Goal: Task Accomplishment & Management: Use online tool/utility

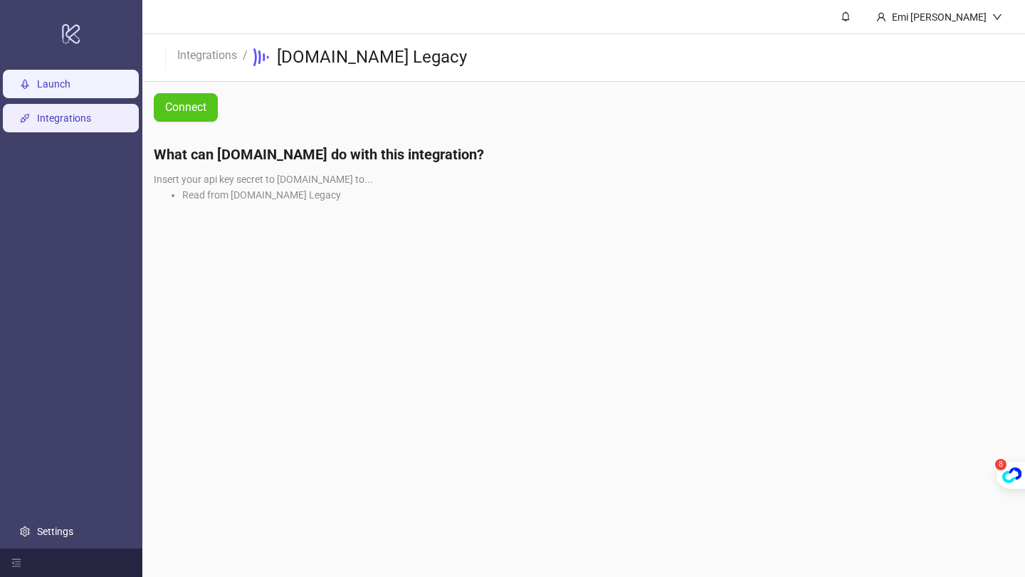
click at [70, 85] on link "Launch" at bounding box center [53, 83] width 33 height 11
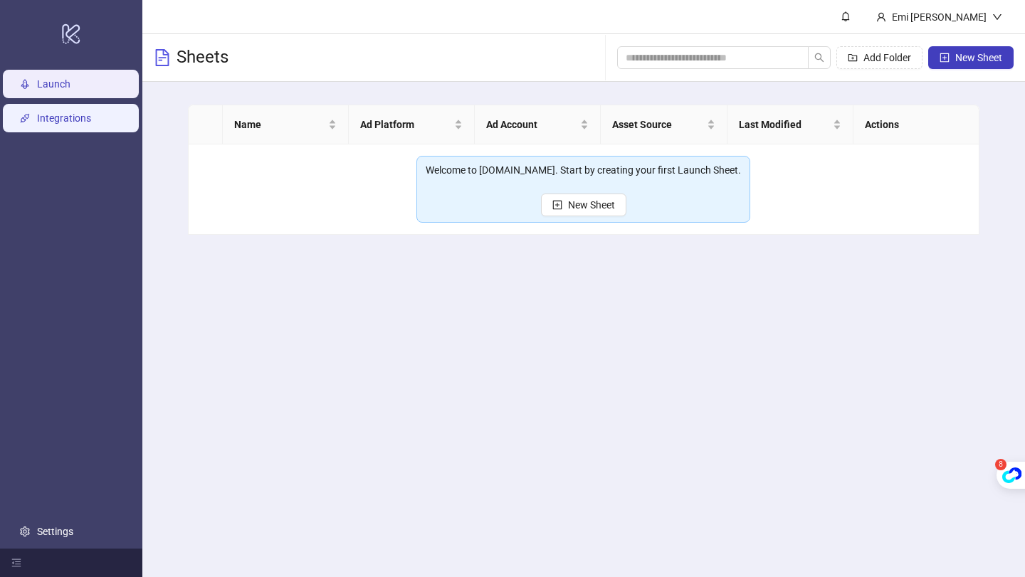
click at [64, 112] on link "Integrations" at bounding box center [64, 117] width 54 height 11
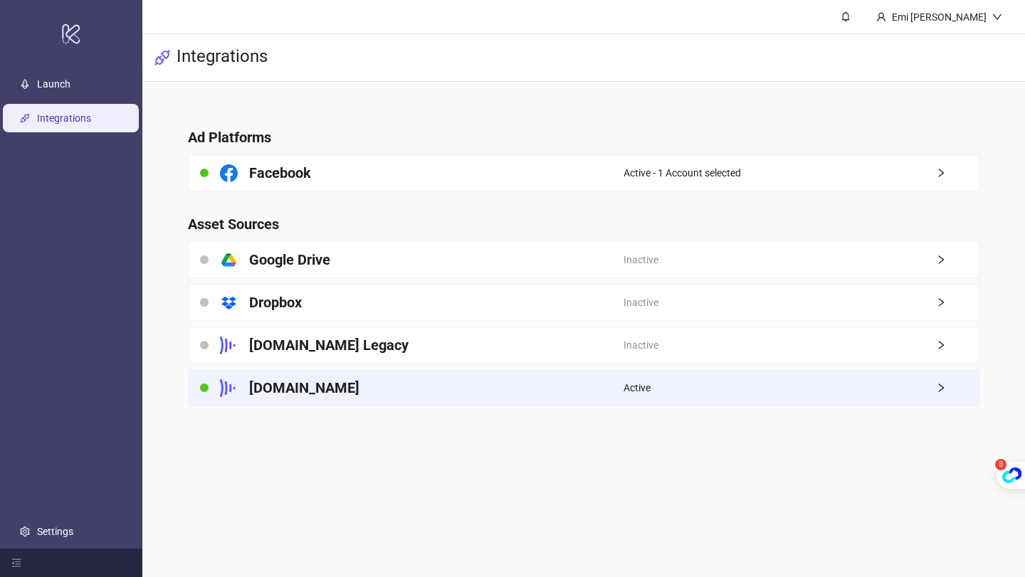
click at [458, 384] on div "[DOMAIN_NAME]" at bounding box center [406, 388] width 435 height 36
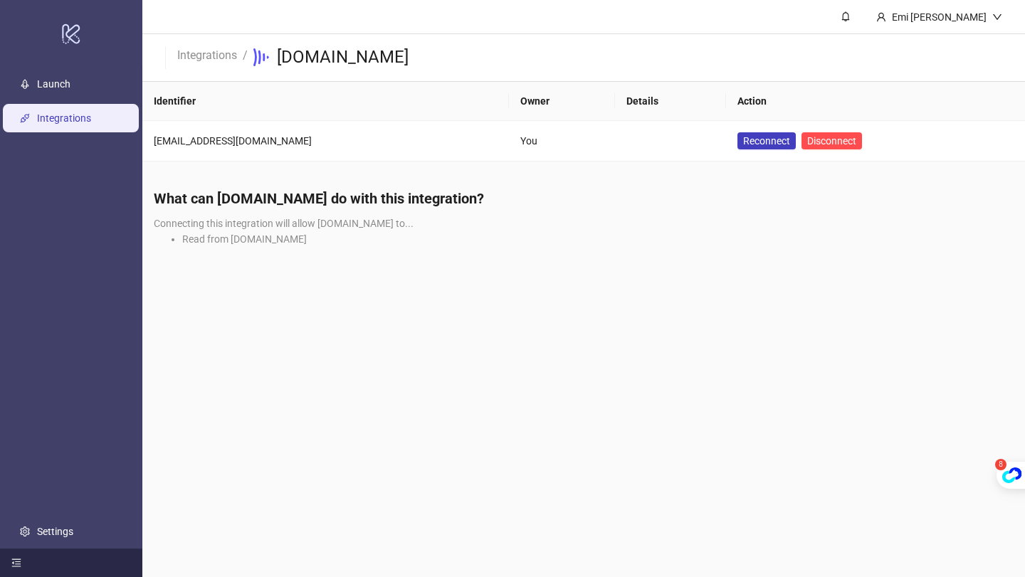
click at [17, 566] on icon "menu-fold" at bounding box center [16, 564] width 9 height 8
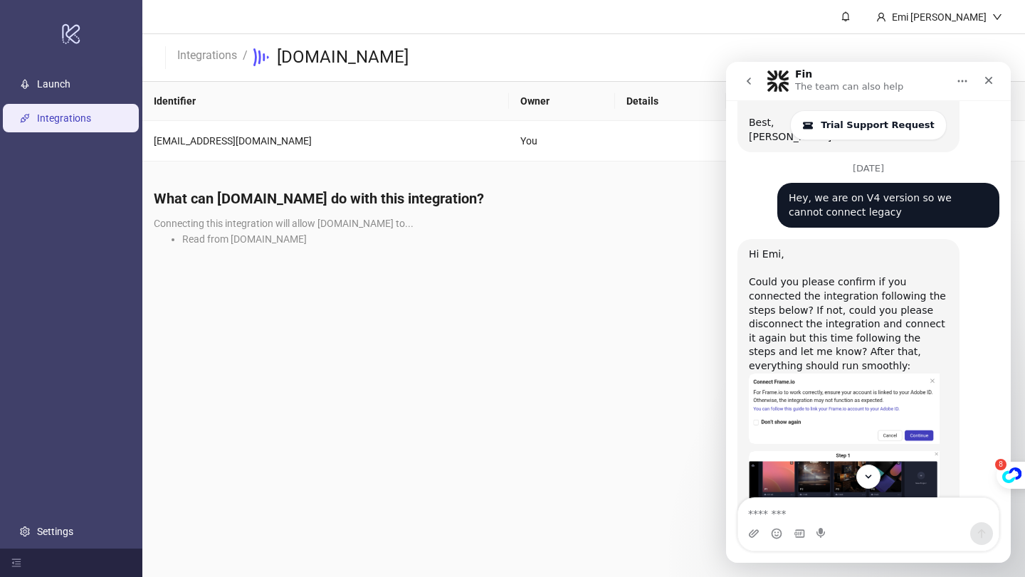
scroll to position [1709, 0]
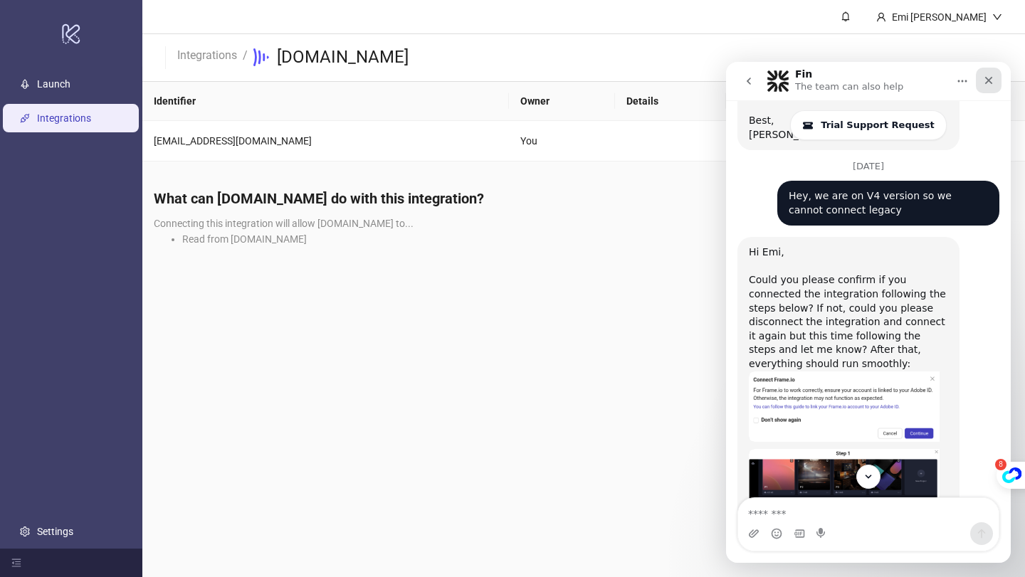
click at [993, 75] on icon "Close" at bounding box center [988, 80] width 11 height 11
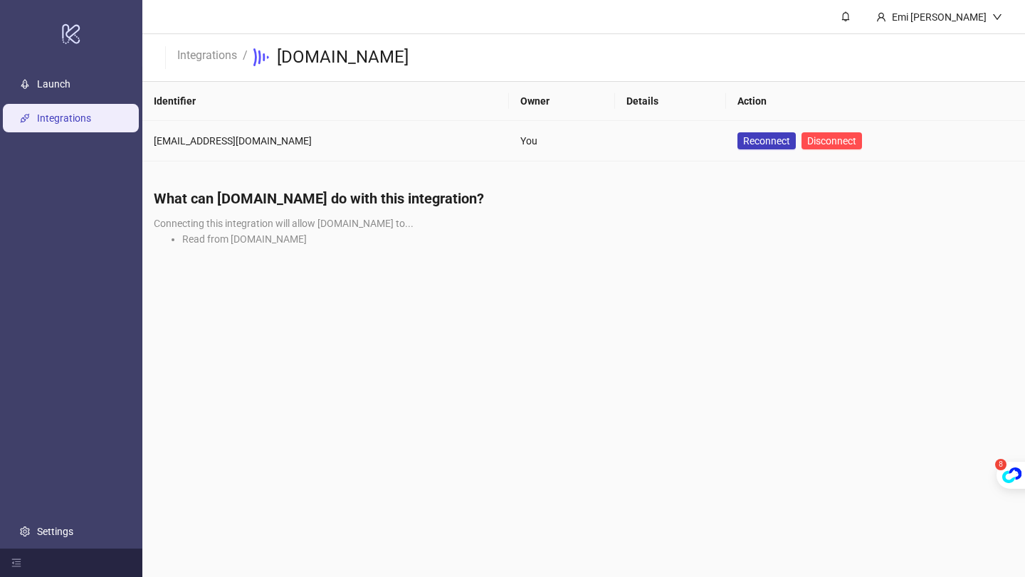
scroll to position [2083, 0]
click at [807, 137] on span "Disconnect" at bounding box center [831, 140] width 49 height 11
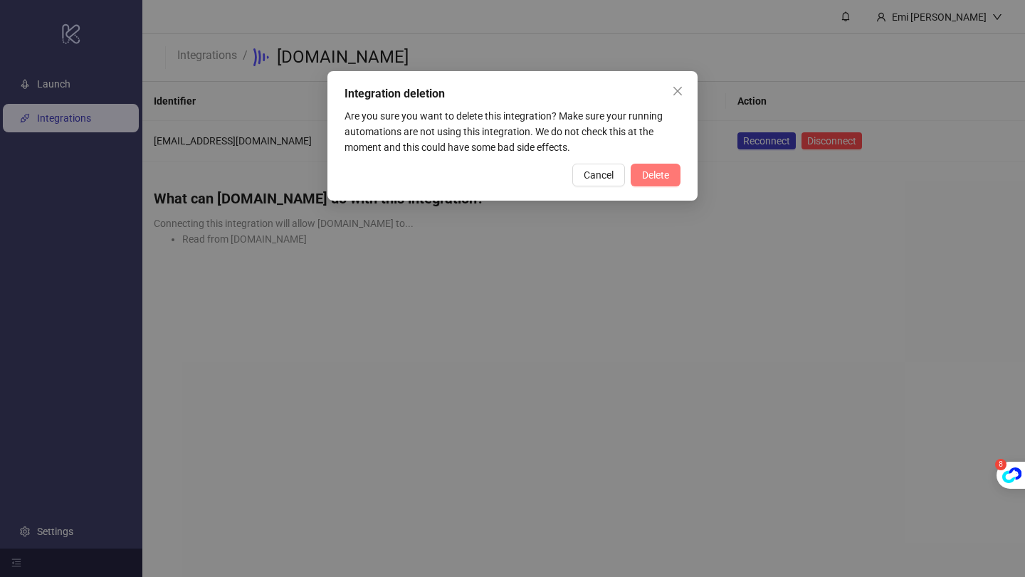
click at [657, 167] on button "Delete" at bounding box center [656, 175] width 50 height 23
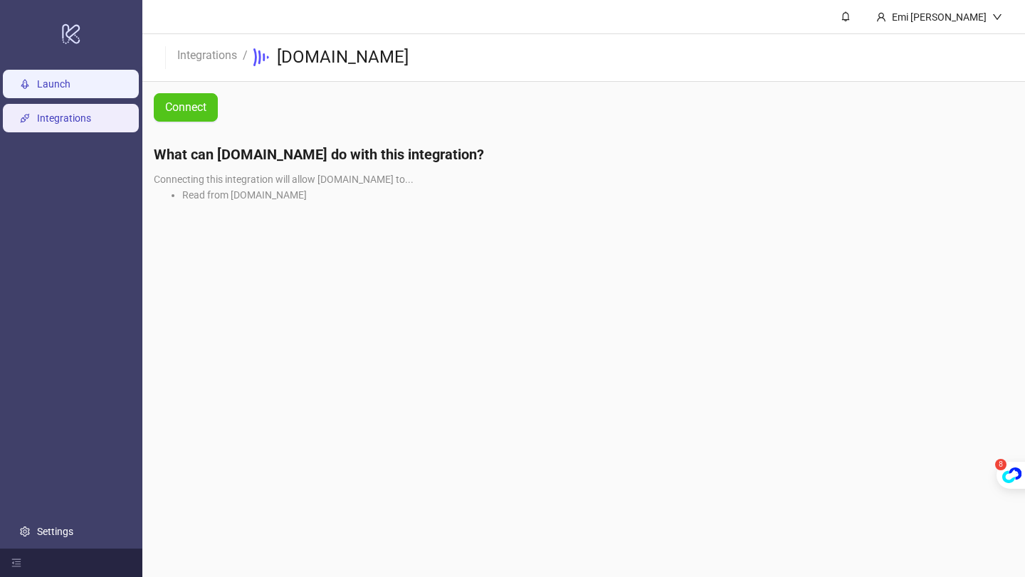
click at [70, 90] on link "Launch" at bounding box center [53, 83] width 33 height 11
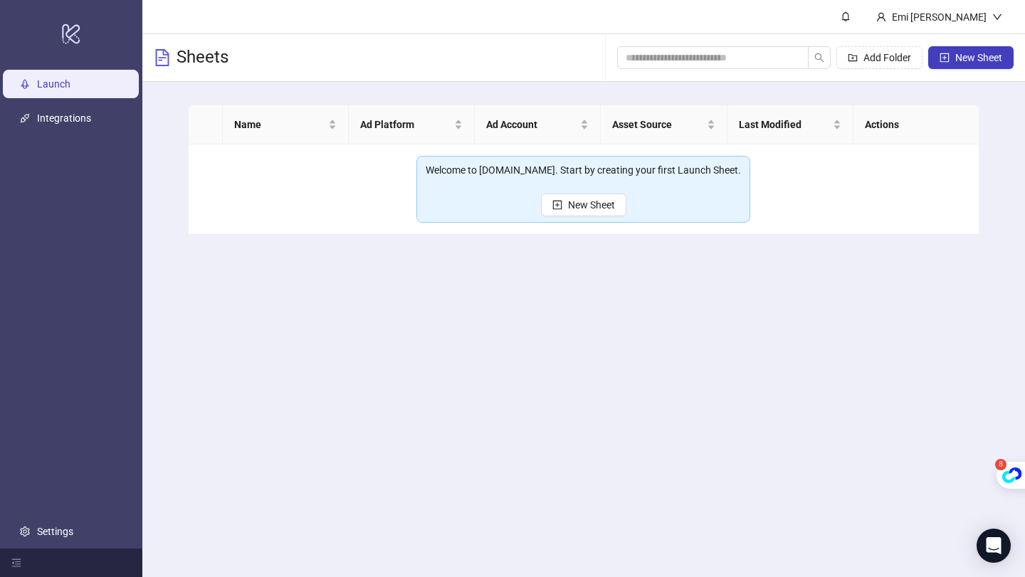
click at [976, 540] on main "Emi Resse Sheets Add Folder New Sheet Name Ad Platform Ad Account Asset Source …" at bounding box center [583, 288] width 883 height 577
click at [985, 540] on div "Open Intercom Messenger" at bounding box center [994, 547] width 38 height 38
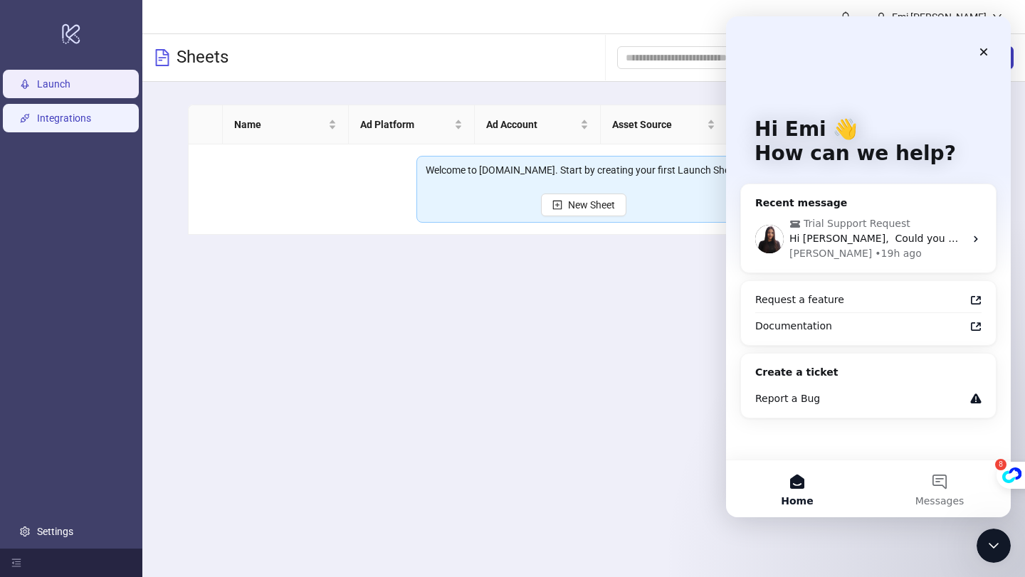
click at [90, 113] on link "Integrations" at bounding box center [64, 117] width 54 height 11
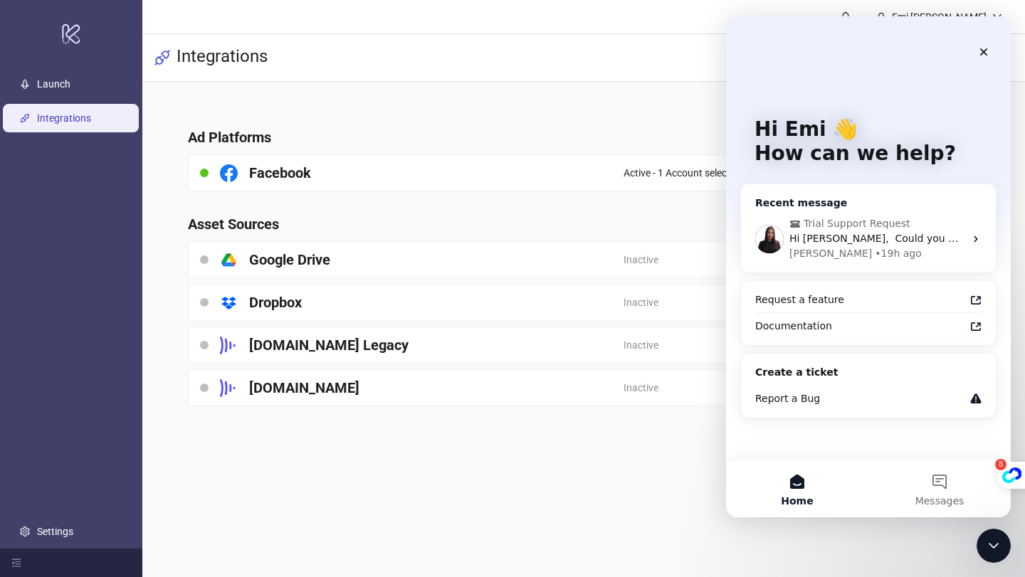
click at [884, 224] on span "Trial Support Request" at bounding box center [857, 223] width 107 height 15
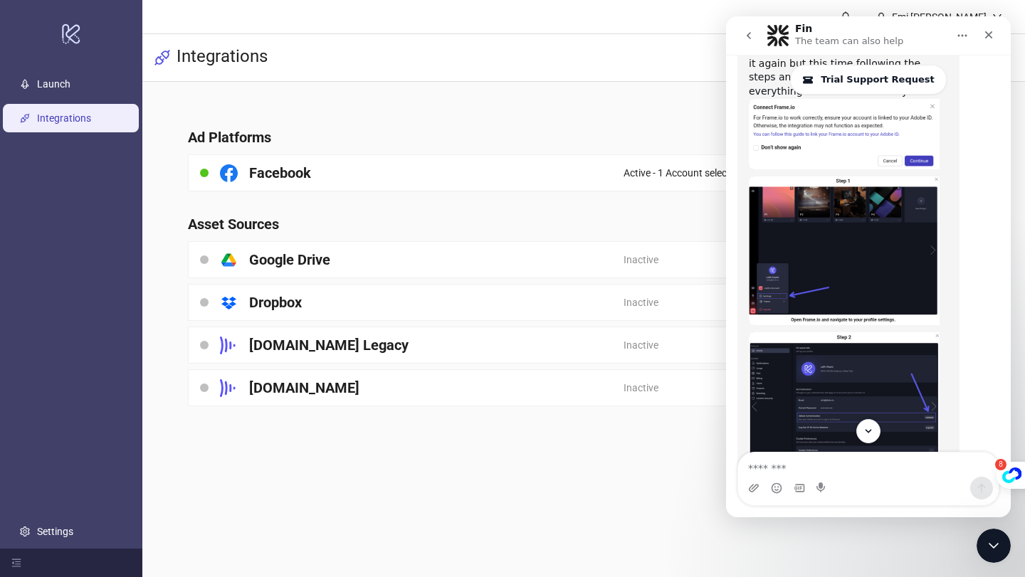
scroll to position [1781, 0]
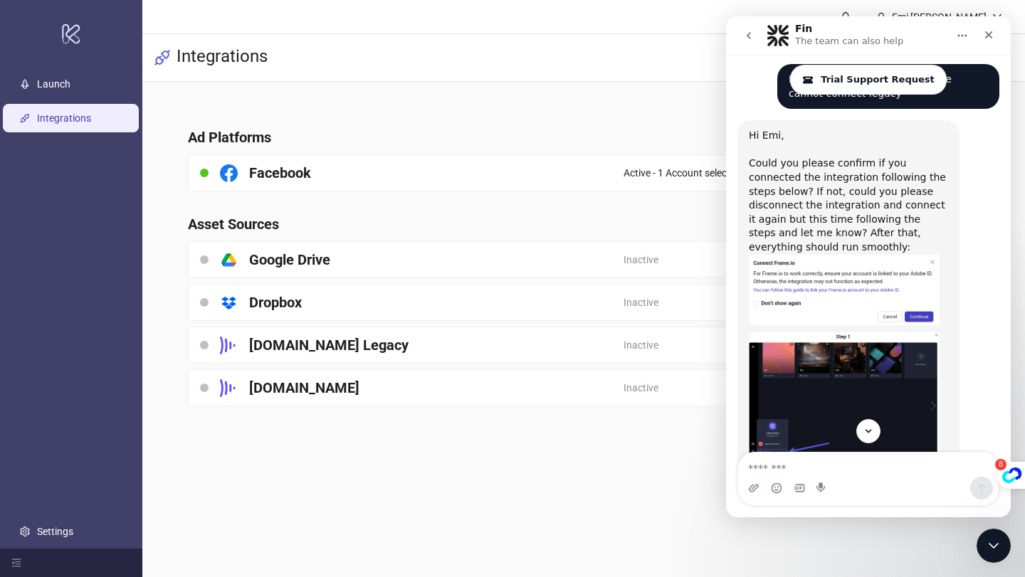
click at [836, 332] on img "Laura says…" at bounding box center [844, 406] width 191 height 149
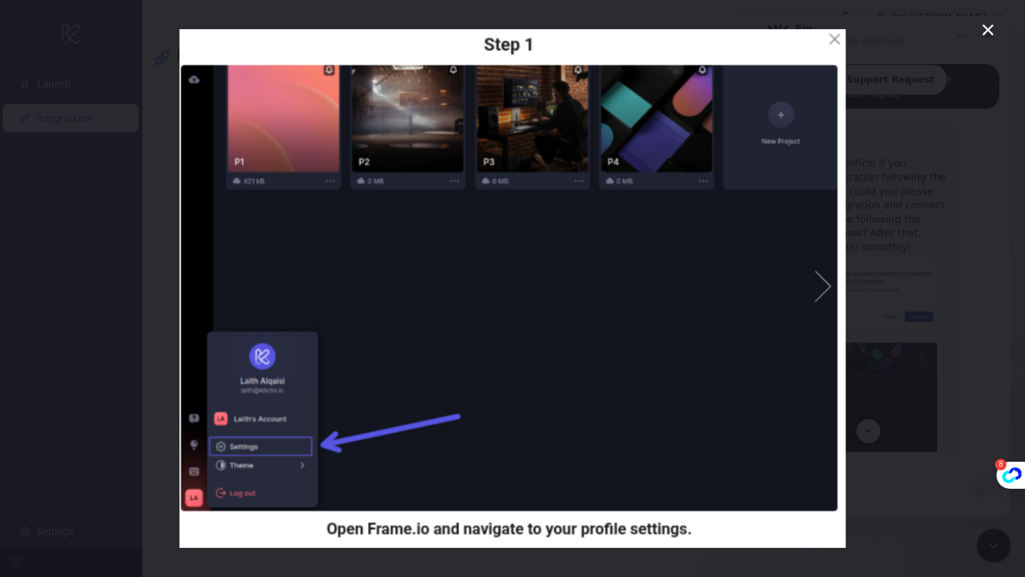
scroll to position [0, 0]
click at [913, 154] on div "Intercom messenger" at bounding box center [512, 288] width 1025 height 577
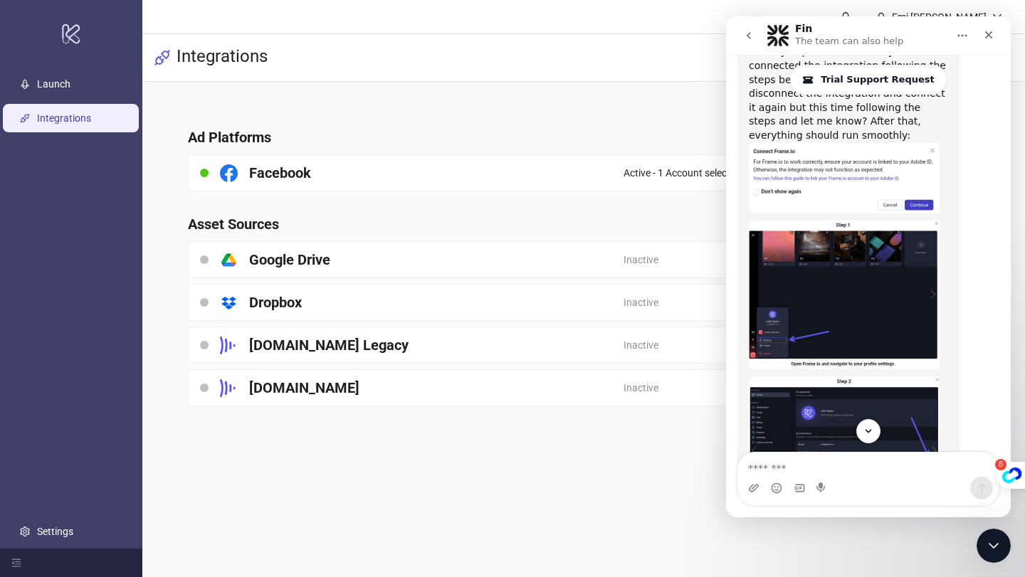
scroll to position [1905, 0]
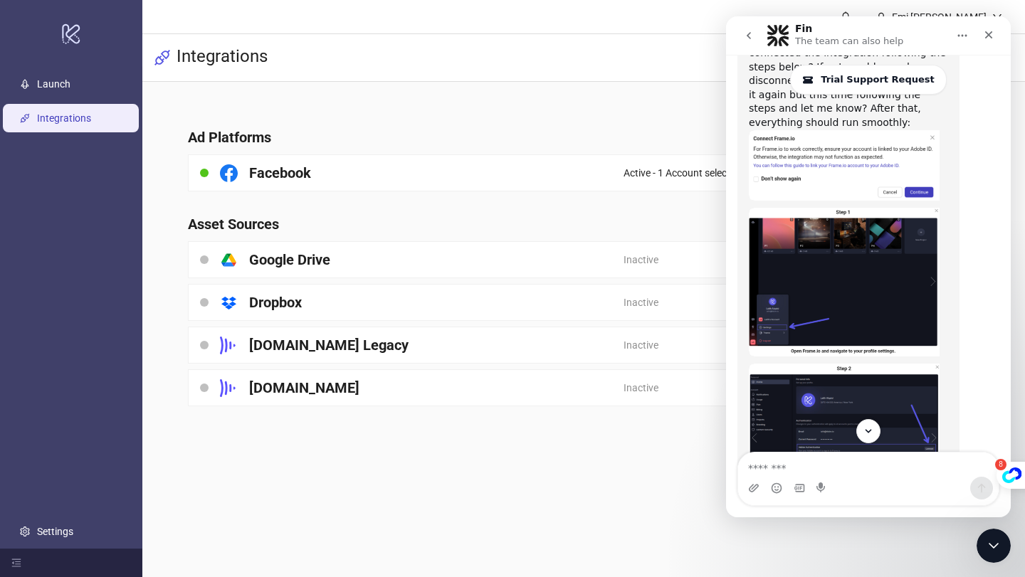
click at [812, 364] on img "Laura says…" at bounding box center [844, 438] width 191 height 149
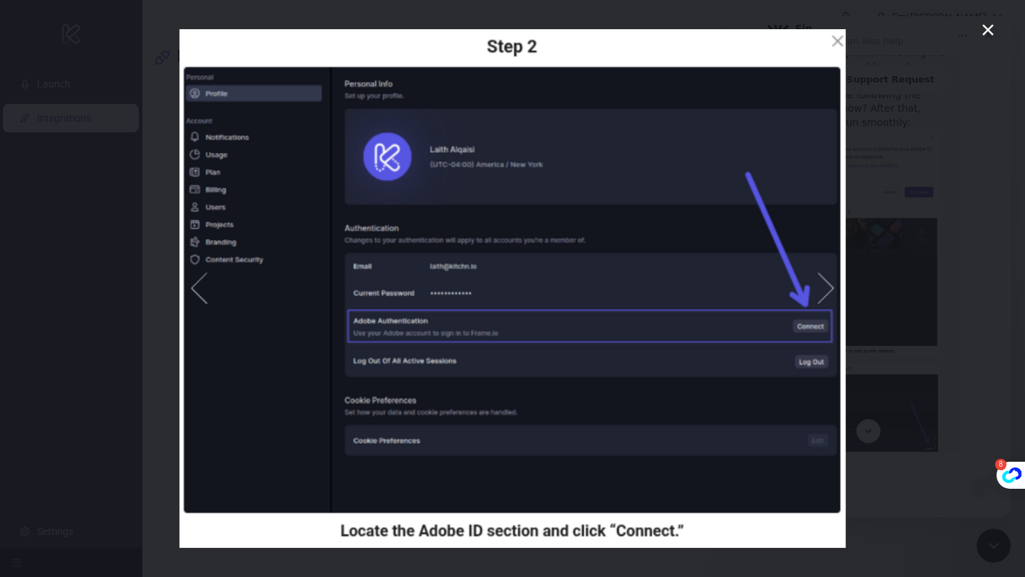
scroll to position [0, 0]
click at [922, 156] on div "Intercom messenger" at bounding box center [512, 288] width 1025 height 577
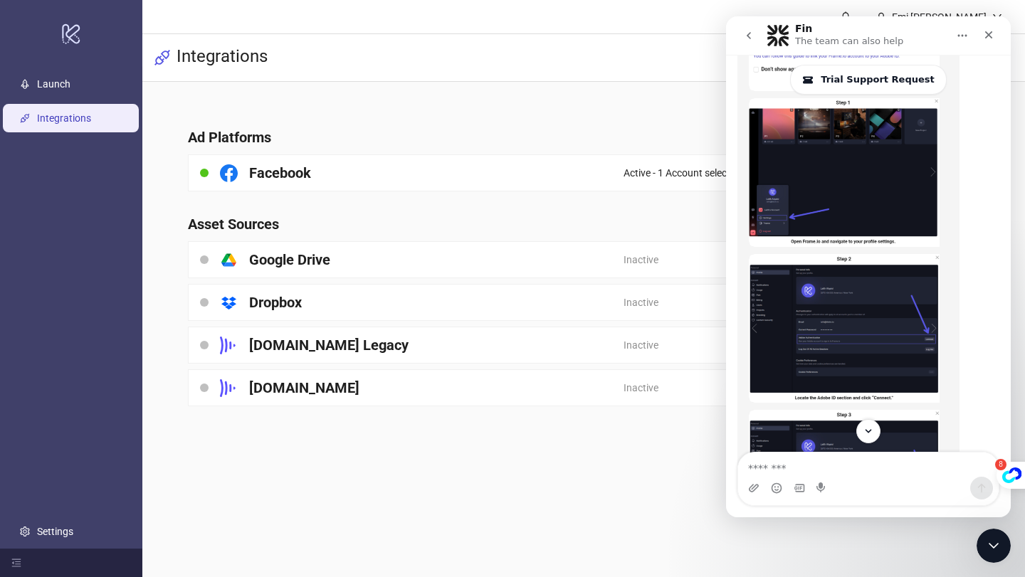
scroll to position [2045, 0]
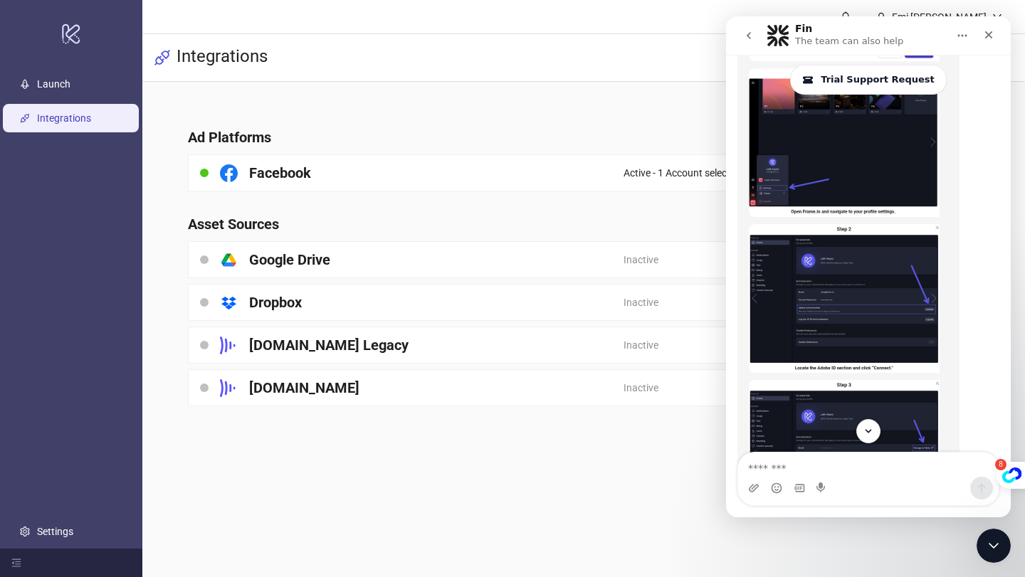
click at [844, 380] on img "Laura says…" at bounding box center [844, 454] width 191 height 149
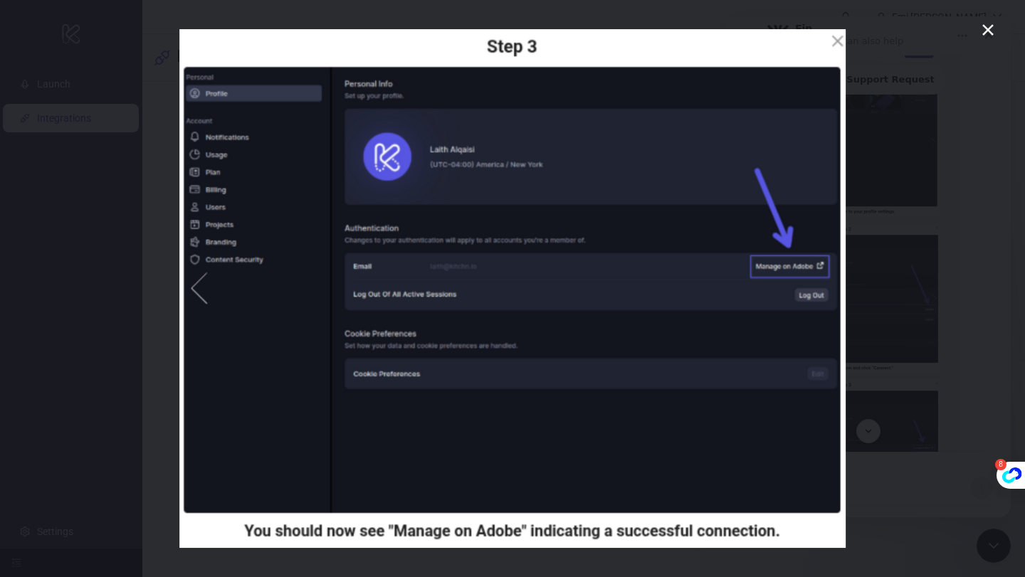
click at [883, 278] on div "Intercom messenger" at bounding box center [512, 288] width 1025 height 577
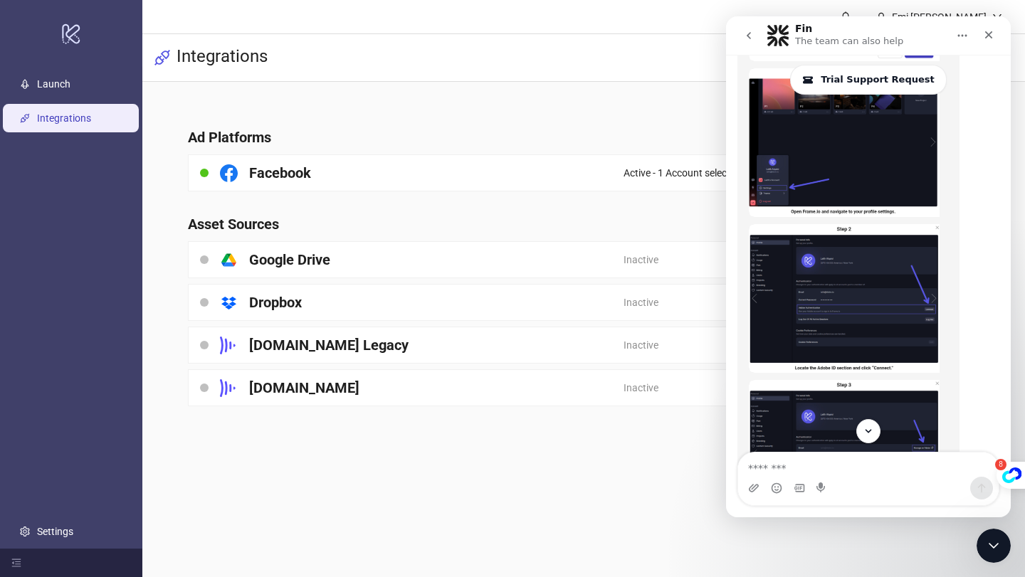
scroll to position [2083, 0]
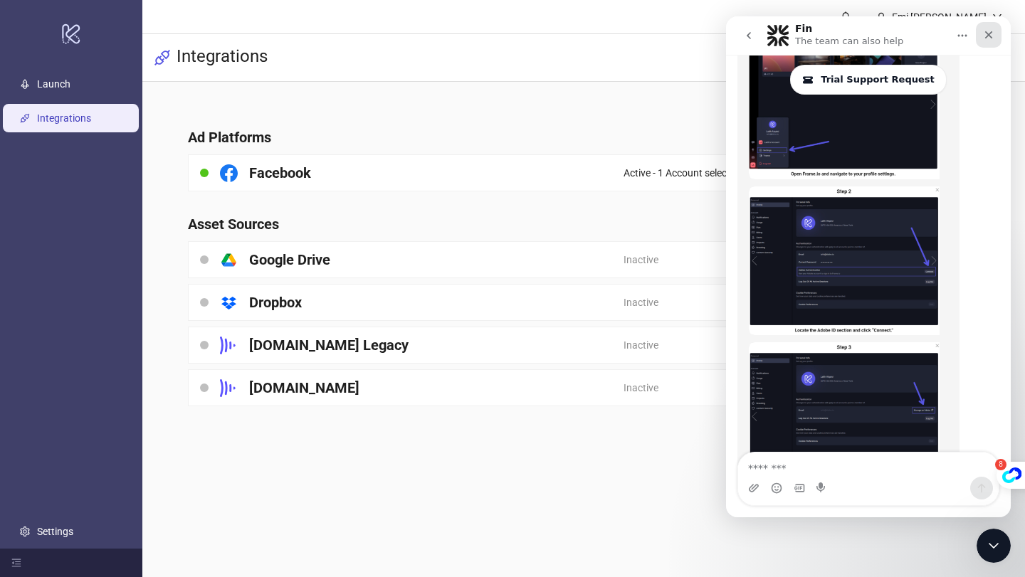
click at [985, 38] on icon "Close" at bounding box center [988, 34] width 11 height 11
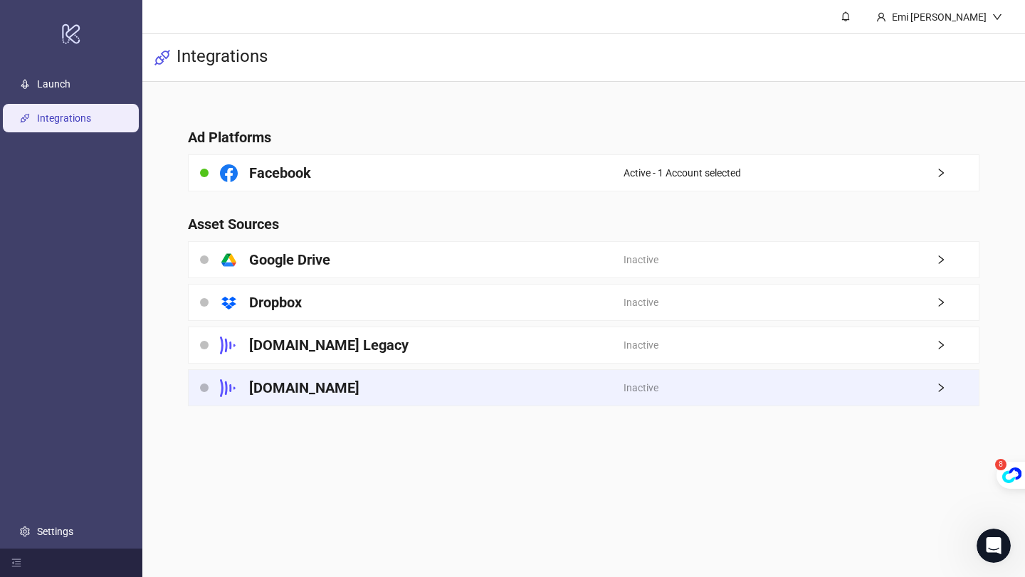
click at [900, 383] on div "Inactive" at bounding box center [802, 388] width 356 height 36
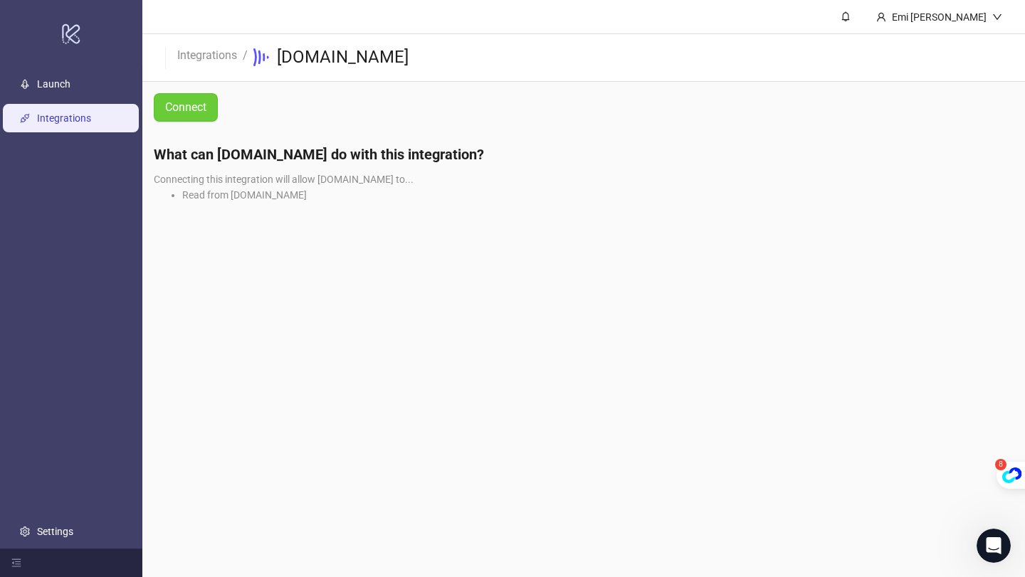
click at [194, 112] on span "Connect" at bounding box center [185, 107] width 41 height 13
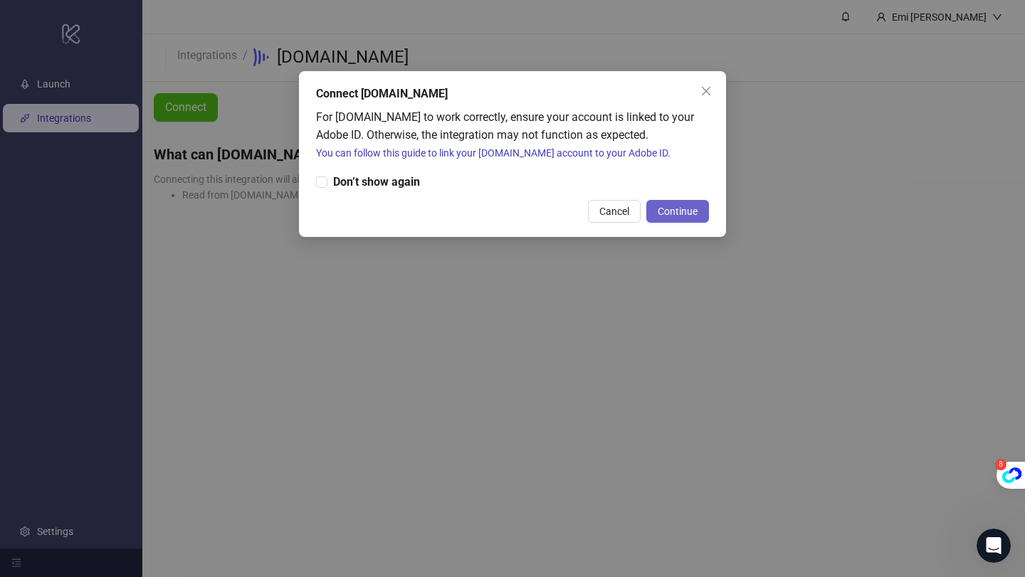
click at [688, 209] on span "Continue" at bounding box center [678, 211] width 40 height 11
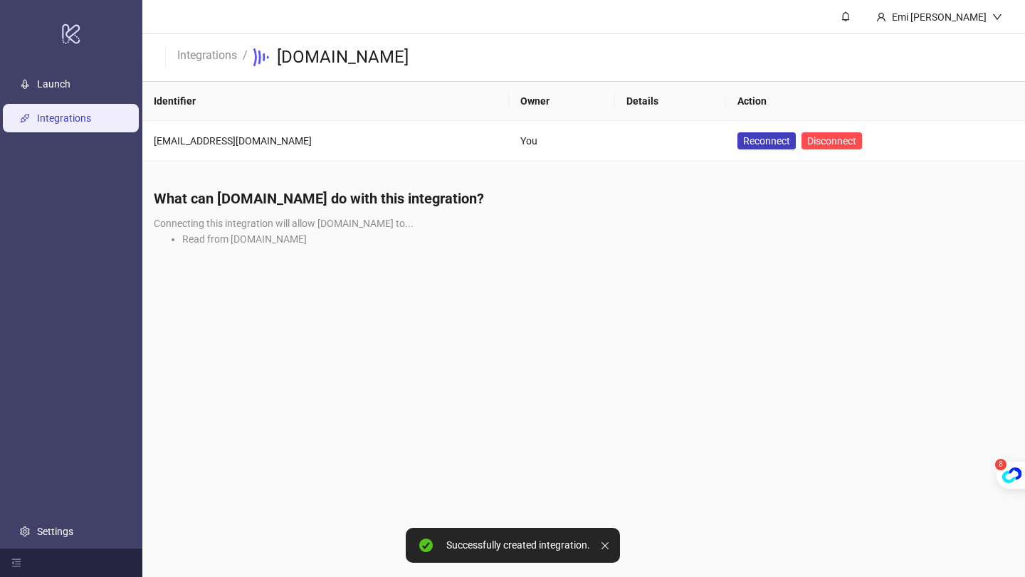
click at [590, 216] on div "What can [DOMAIN_NAME] do with this integration? Connecting this integration wi…" at bounding box center [583, 222] width 883 height 91
click at [70, 90] on link "Launch" at bounding box center [53, 83] width 33 height 11
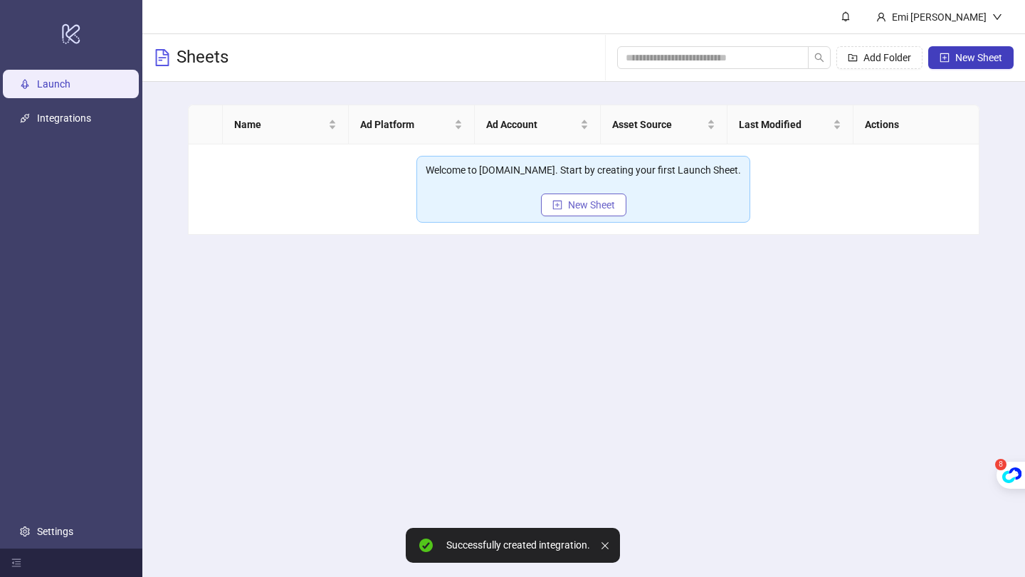
click at [595, 208] on span "New Sheet" at bounding box center [591, 204] width 47 height 11
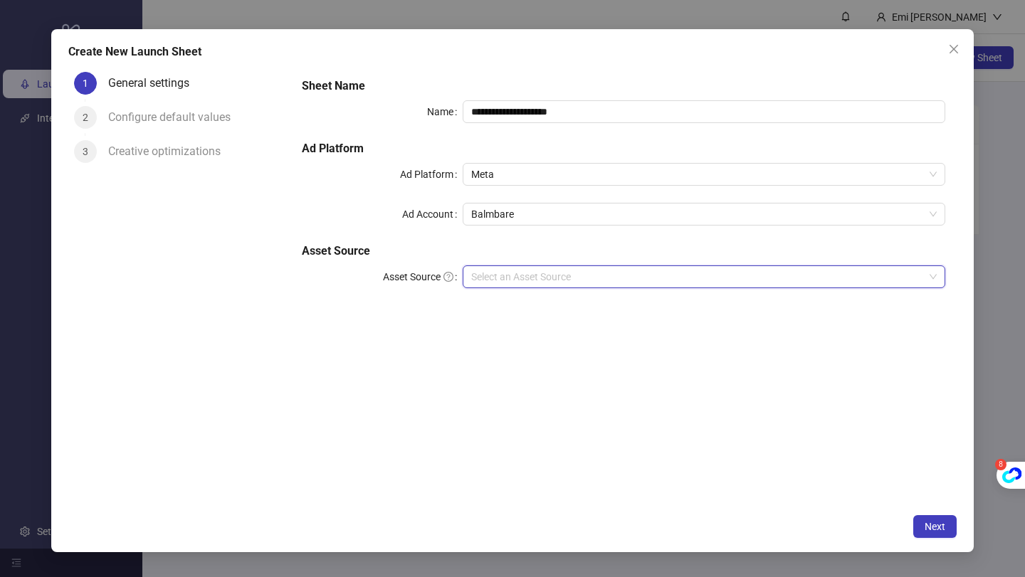
click at [566, 276] on input "Asset Source" at bounding box center [697, 276] width 453 height 21
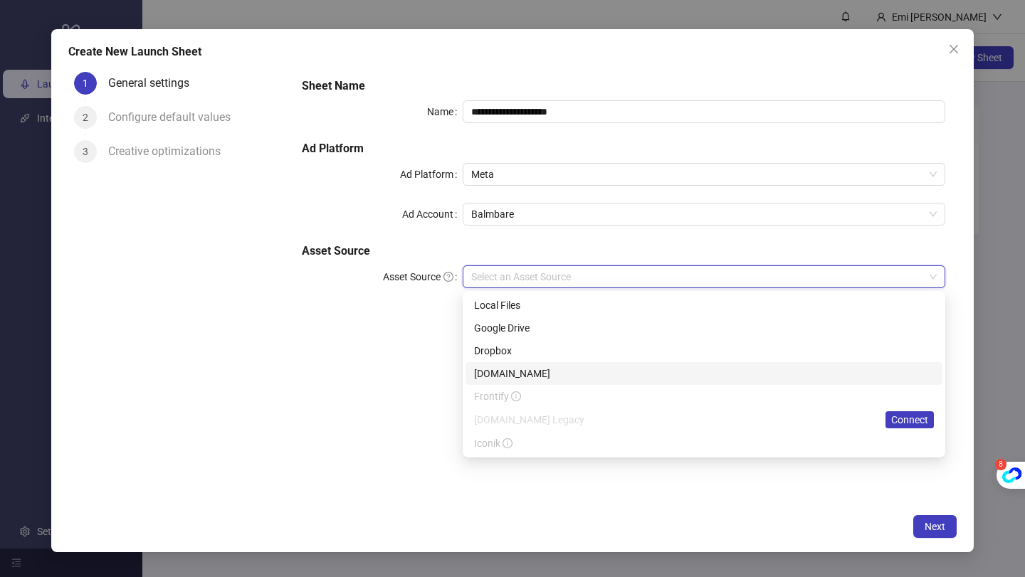
click at [559, 371] on div "[DOMAIN_NAME]" at bounding box center [704, 374] width 460 height 16
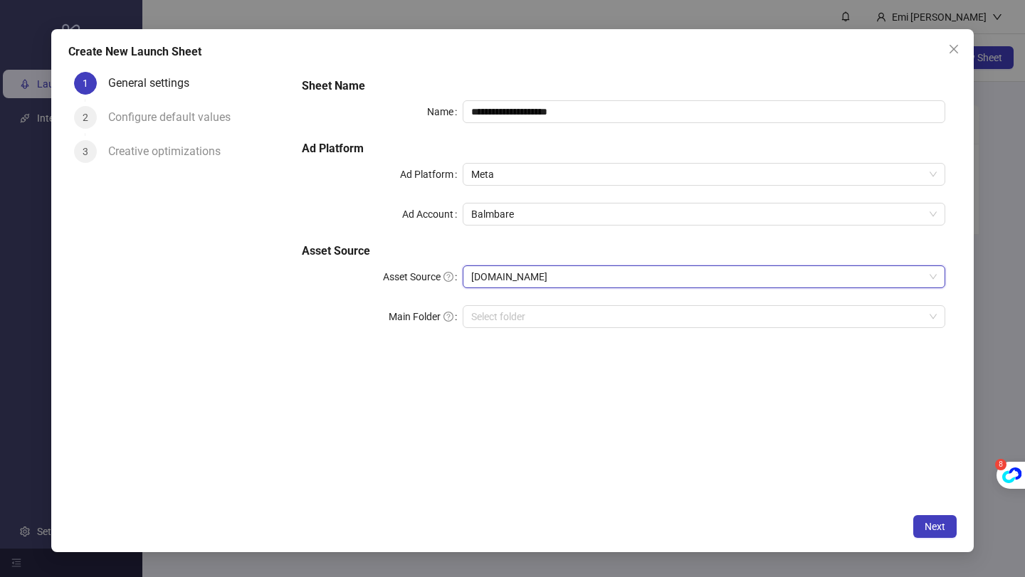
click at [550, 300] on div "**********" at bounding box center [623, 211] width 655 height 279
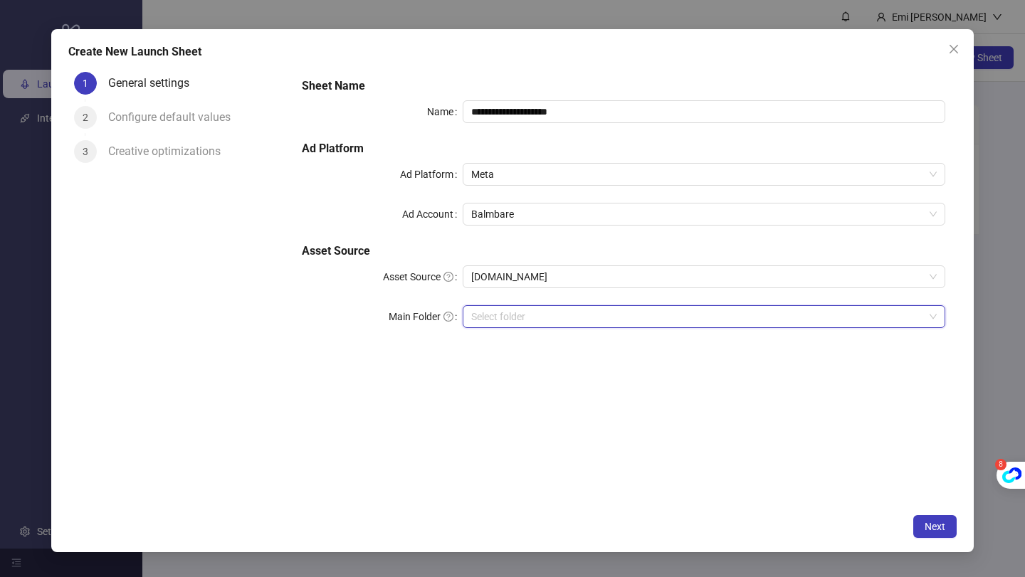
click at [550, 308] on input "search" at bounding box center [697, 316] width 453 height 21
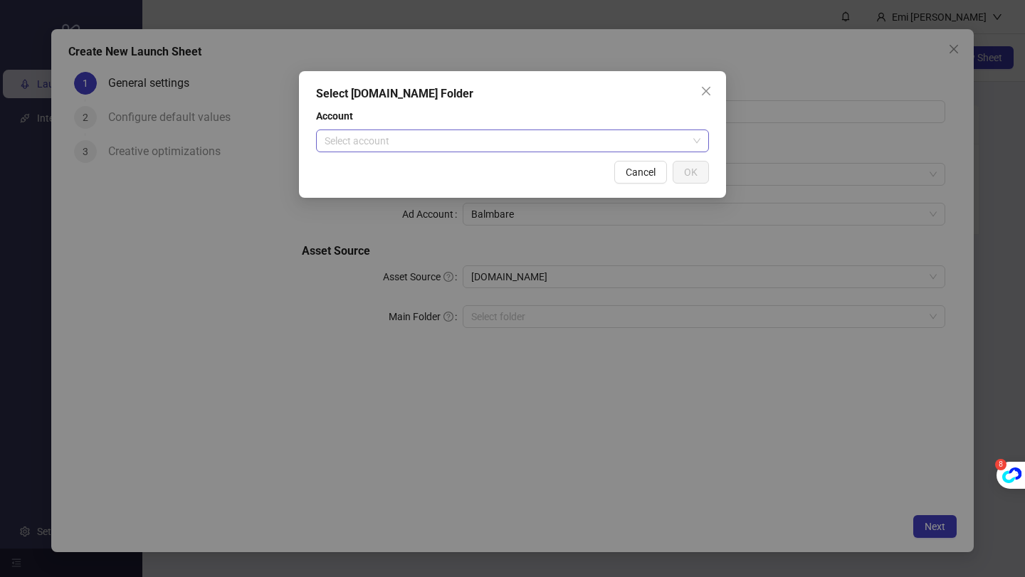
click at [543, 137] on input "search" at bounding box center [506, 140] width 363 height 21
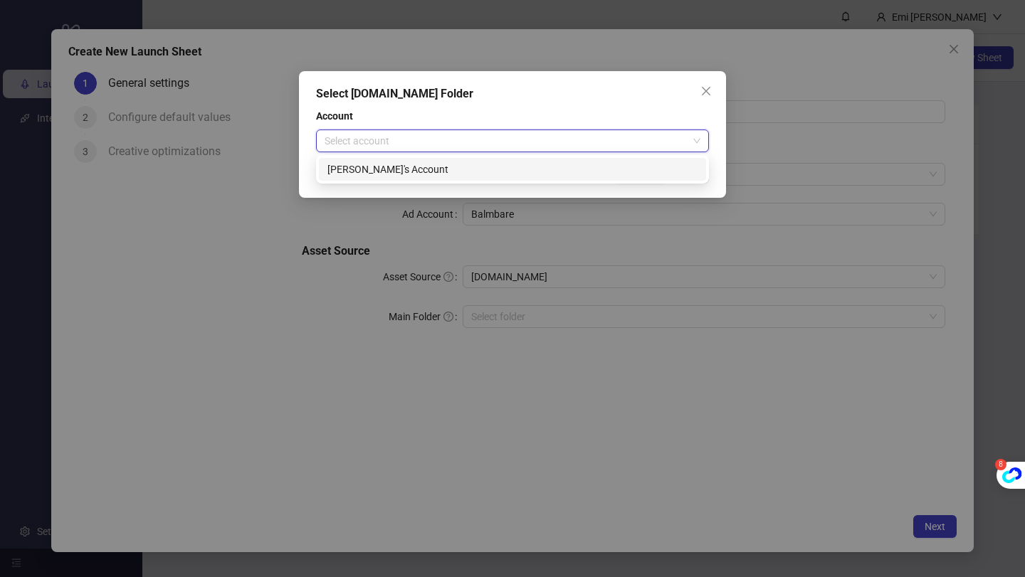
click at [520, 179] on div "[PERSON_NAME]'s Account" at bounding box center [512, 169] width 387 height 23
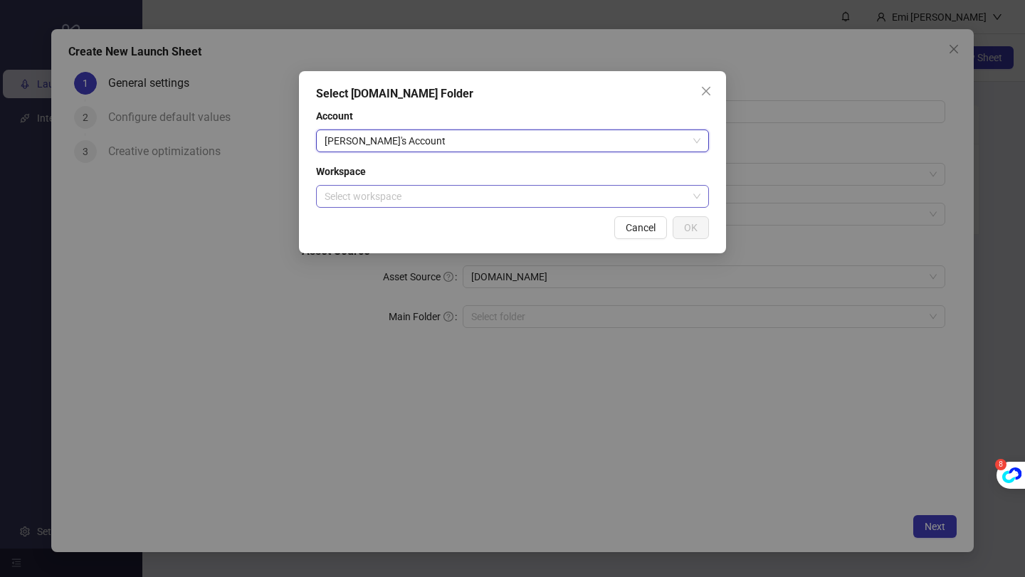
click at [518, 193] on input "search" at bounding box center [506, 196] width 363 height 21
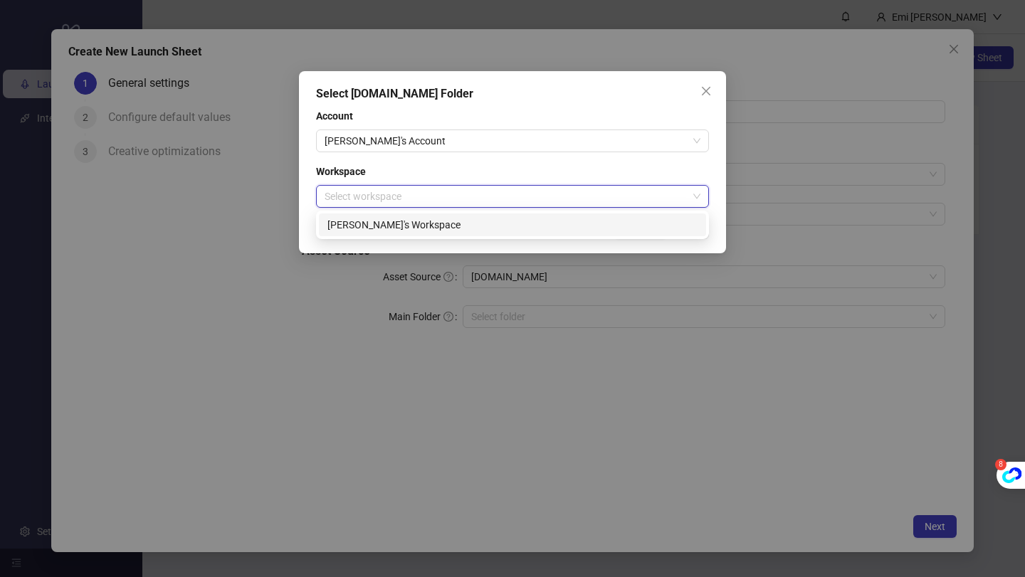
click at [506, 221] on div "[PERSON_NAME]'s Workspace" at bounding box center [513, 225] width 370 height 16
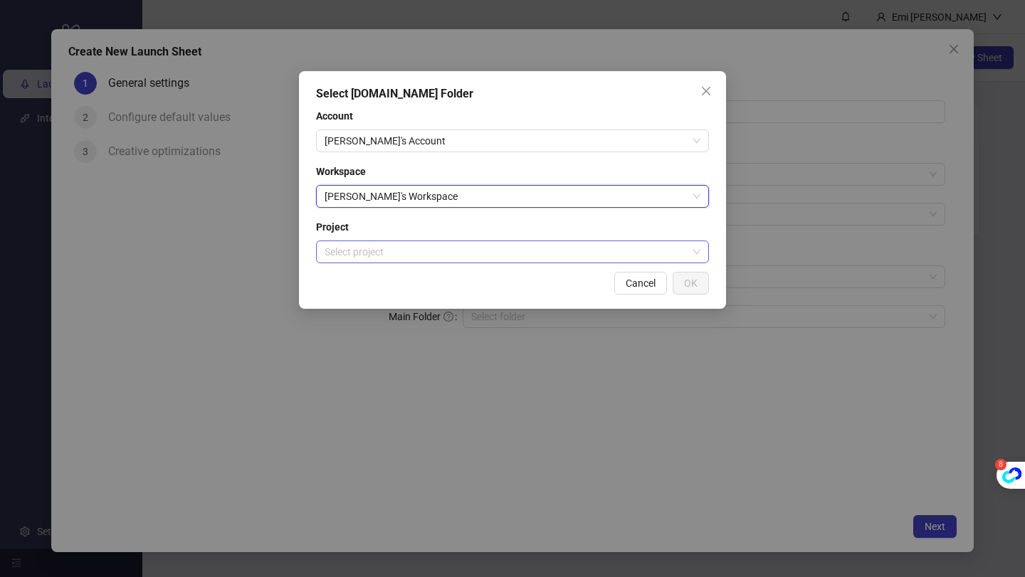
click at [493, 256] on input "search" at bounding box center [506, 251] width 363 height 21
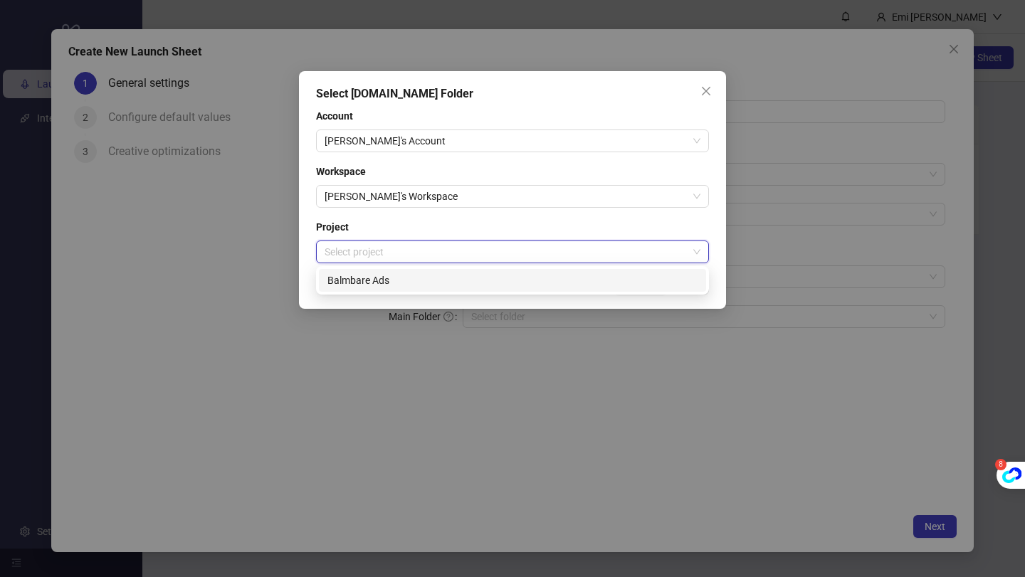
click at [481, 288] on div "Balmbare Ads" at bounding box center [512, 280] width 387 height 23
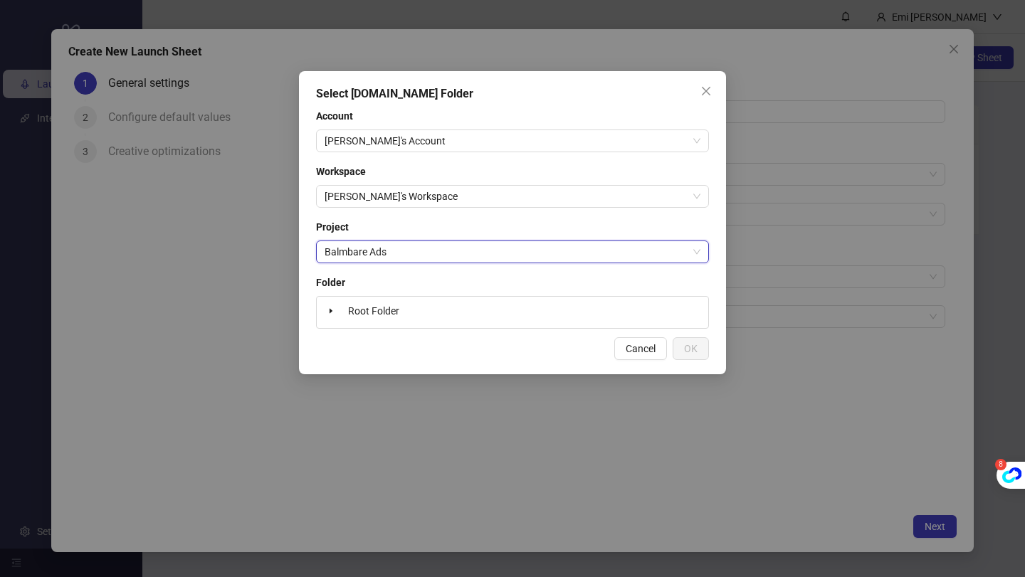
click at [472, 321] on div "Root Folder" at bounding box center [513, 313] width 380 height 20
click at [419, 310] on div "Root Folder" at bounding box center [513, 313] width 380 height 20
click at [396, 310] on span "Root Folder" at bounding box center [373, 310] width 51 height 11
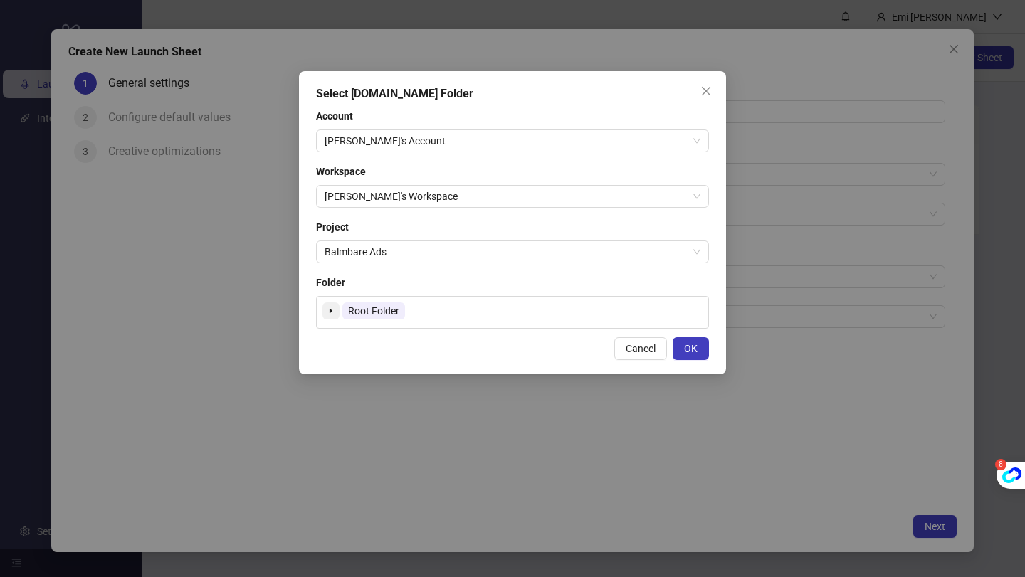
click at [333, 313] on icon "caret-down" at bounding box center [331, 311] width 7 height 7
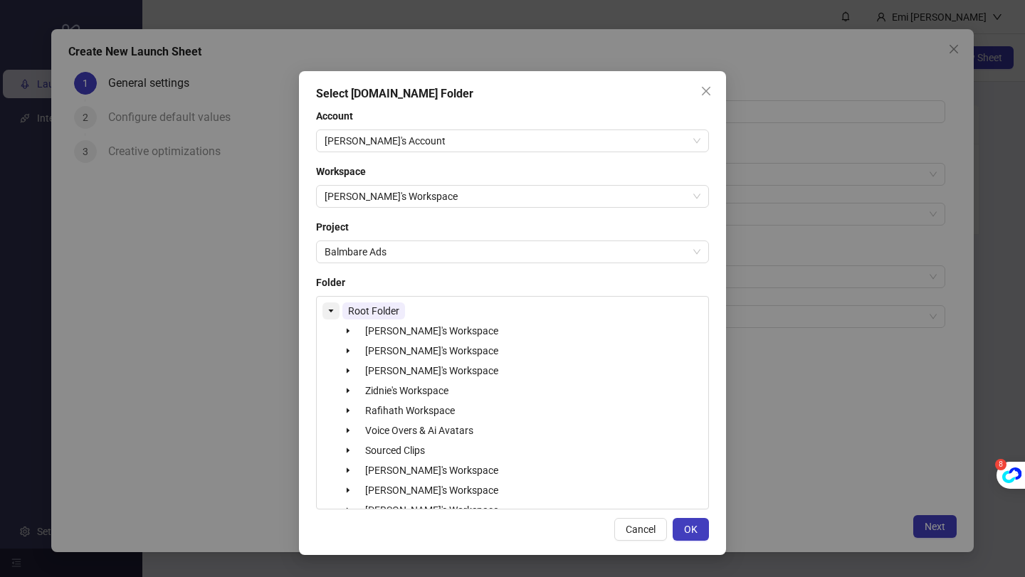
click at [328, 305] on span at bounding box center [331, 311] width 17 height 17
